Goal: Navigation & Orientation: Find specific page/section

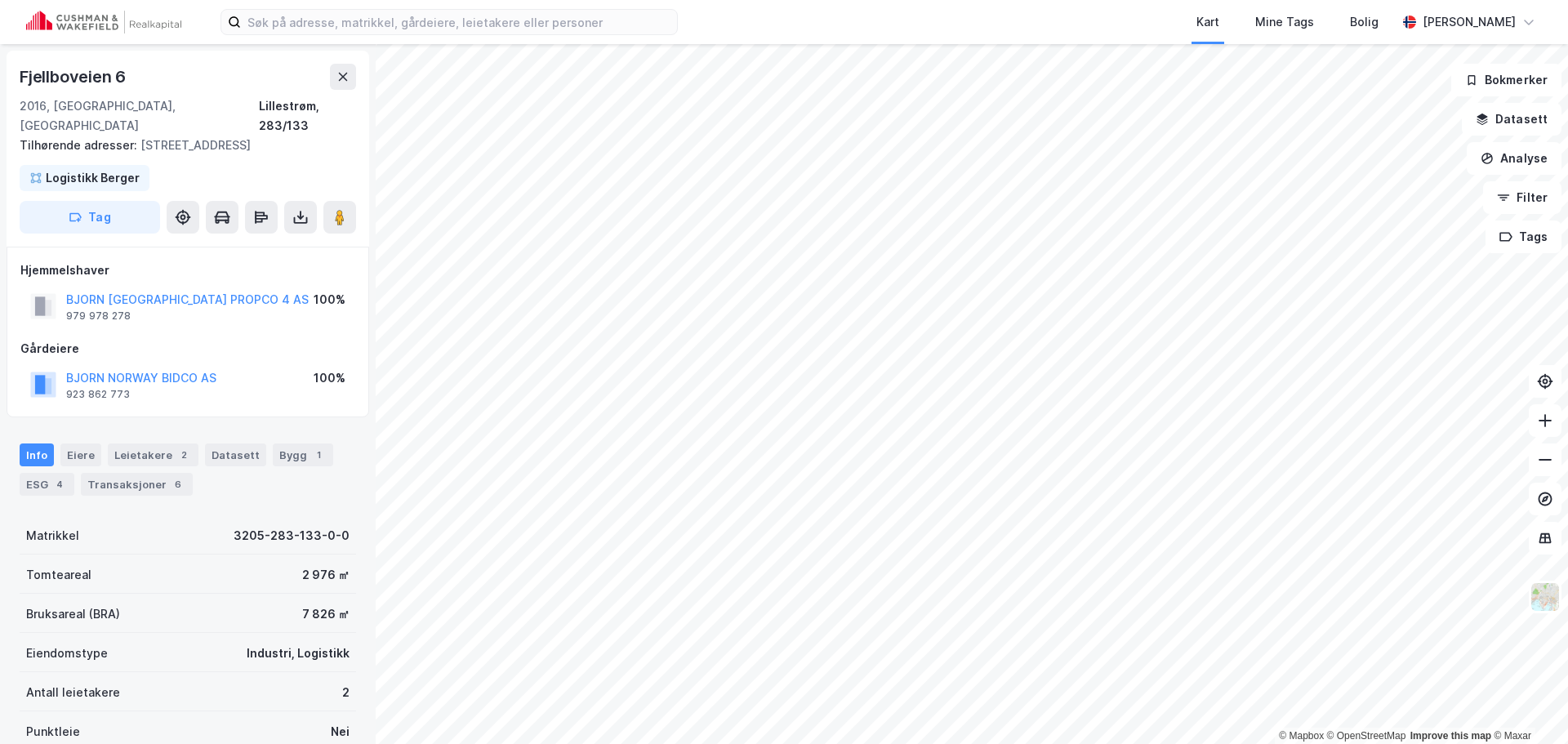
drag, startPoint x: 0, startPoint y: 0, endPoint x: 346, endPoint y: 77, distance: 354.5
click at [346, 77] on icon at bounding box center [342, 76] width 13 height 13
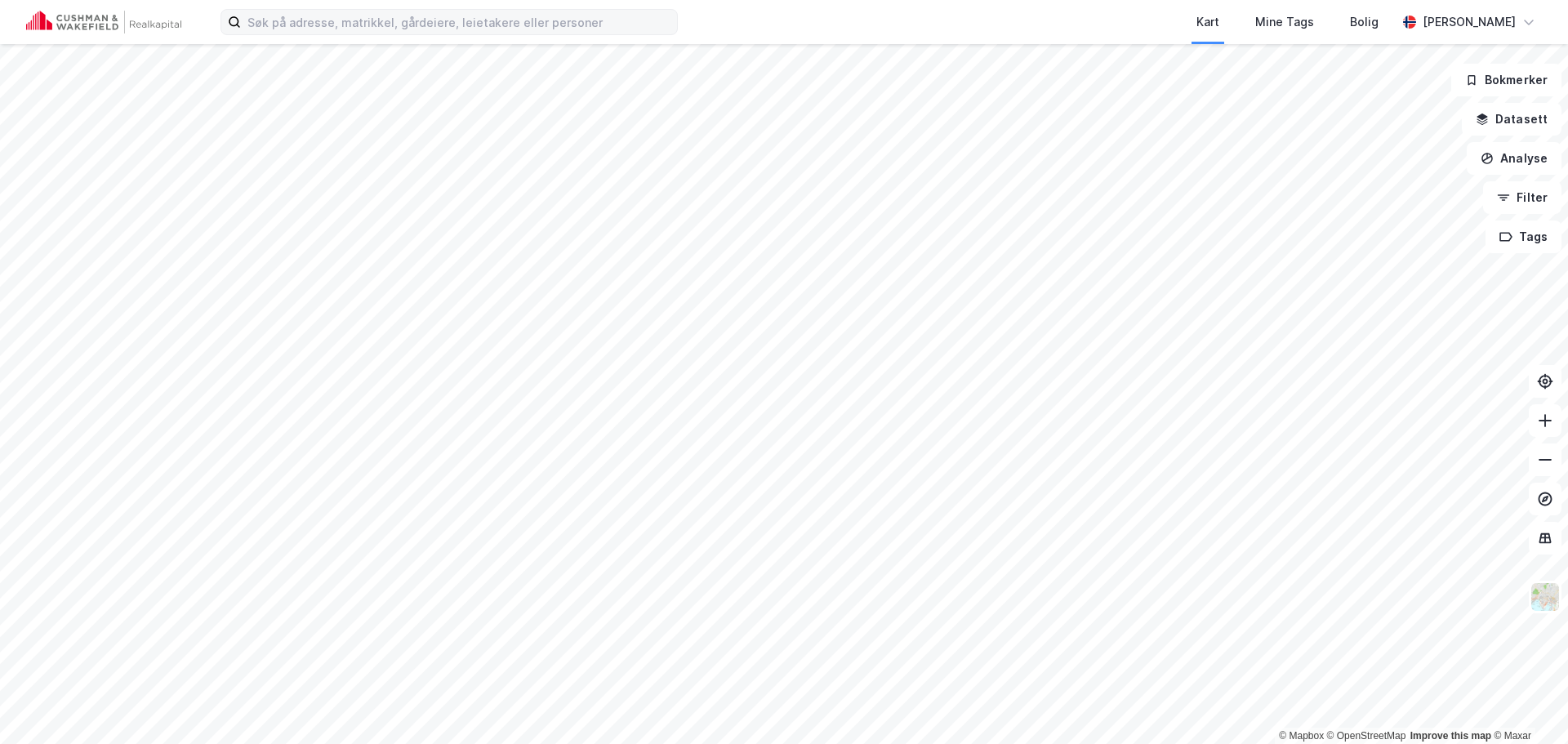
click at [366, 7] on div "Kart Mine Tags Bolig [PERSON_NAME]" at bounding box center [784, 22] width 1568 height 44
click at [364, 18] on input at bounding box center [459, 21] width 436 height 25
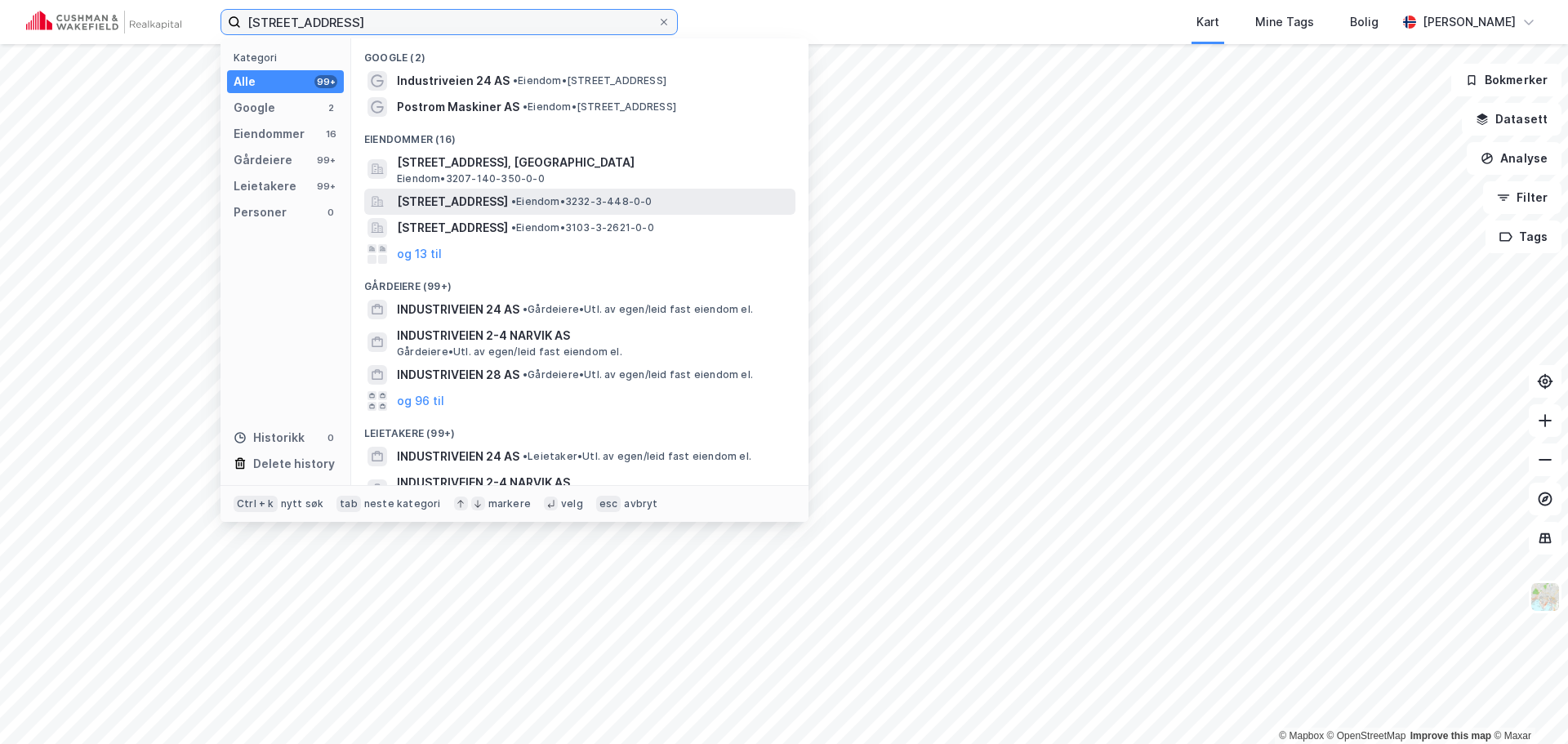
type input "[STREET_ADDRESS]"
click at [508, 206] on span "[STREET_ADDRESS]" at bounding box center [453, 201] width 111 height 20
